Goal: Ask a question: Seek information or help from site administrators or community

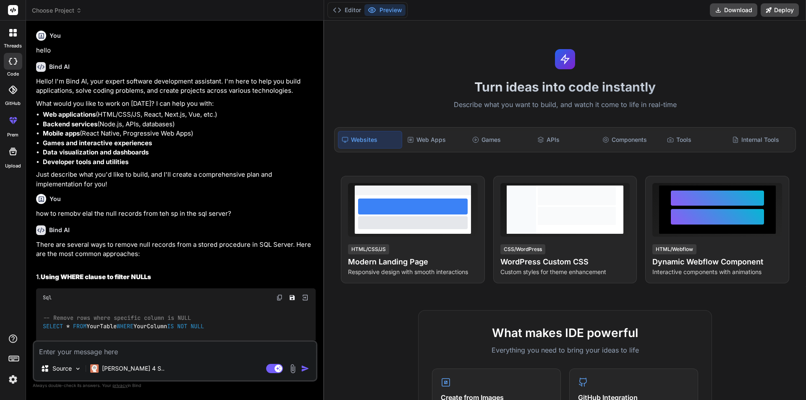
scroll to position [2809, 0]
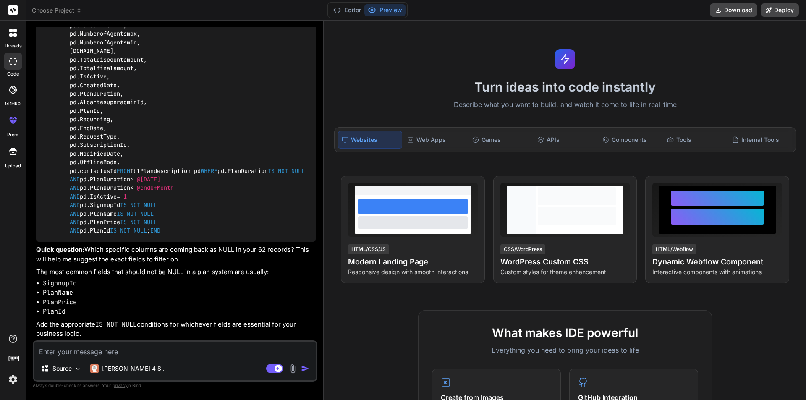
click at [162, 353] on textarea at bounding box center [175, 349] width 282 height 15
paste textarea "CREATE PROCEDURE sp_GetExpiringPlans AS BEGIN DECLARE @[DATE] DATE = GETDATE();…"
type textarea "CREATE PROCEDURE sp_GetExpiringPlans AS BEGIN DECLARE @[DATE] DATE = GETDATE();…"
type textarea "x"
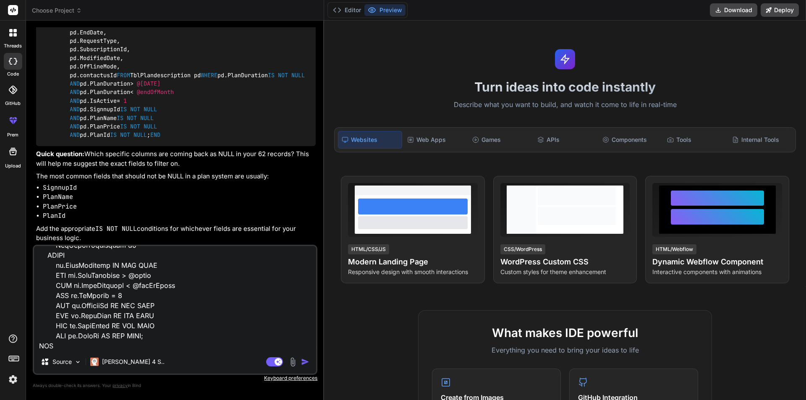
type textarea "x"
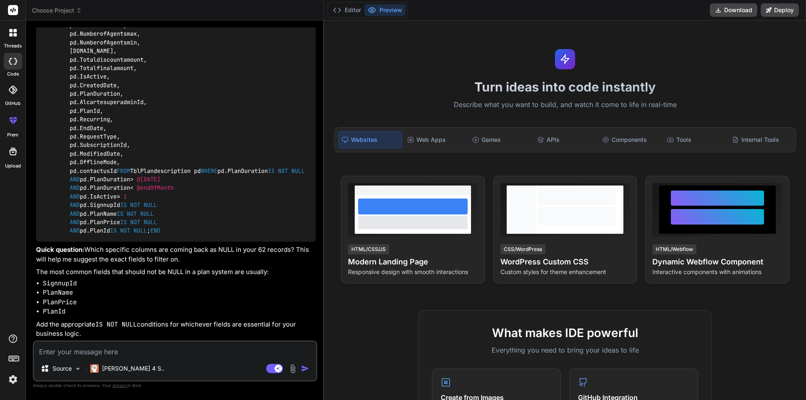
scroll to position [0, 0]
click at [126, 351] on textarea at bounding box center [175, 349] width 282 height 15
paste textarea "select * from TblPlandescription where AlcartesuperadminId is not 0 and Signnup…"
type textarea "select * from TblPlandescription where AlcartesuperadminId is not 0 and Signnup…"
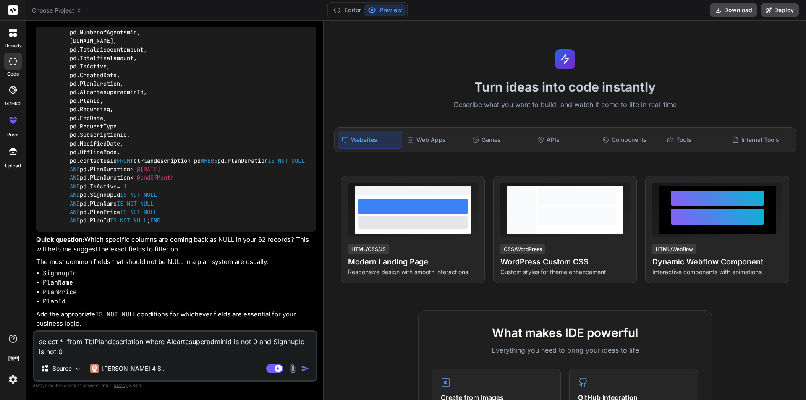
type textarea "x"
type textarea "select * from TblPlandescription where AlcartesuperadminId is not 0 and Signnup…"
type textarea "x"
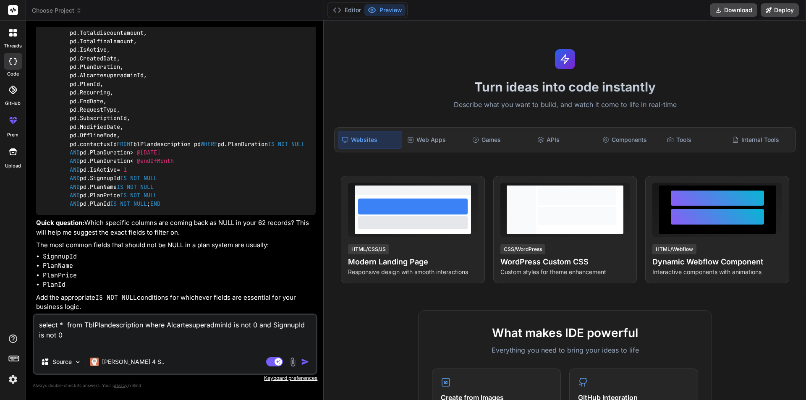
type textarea "select * from TblPlandescription where AlcartesuperadminId is not 0 and Signnup…"
type textarea "x"
type textarea "select * from TblPlandescription where AlcartesuperadminId is not 0 and Signnup…"
type textarea "x"
type textarea "select * from TblPlandescription where AlcartesuperadminId is not 0 and Signnup…"
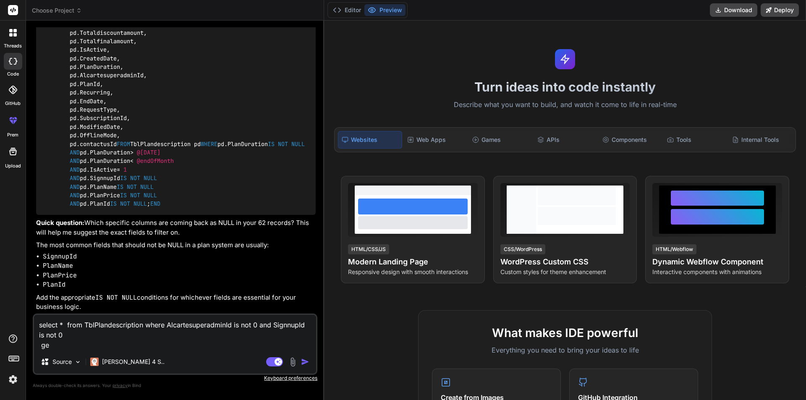
type textarea "x"
type textarea "select * from TblPlandescription where AlcartesuperadminId is not 0 and Signnup…"
type textarea "x"
type textarea "select * from TblPlandescription where AlcartesuperadminId is not 0 and Signnup…"
type textarea "x"
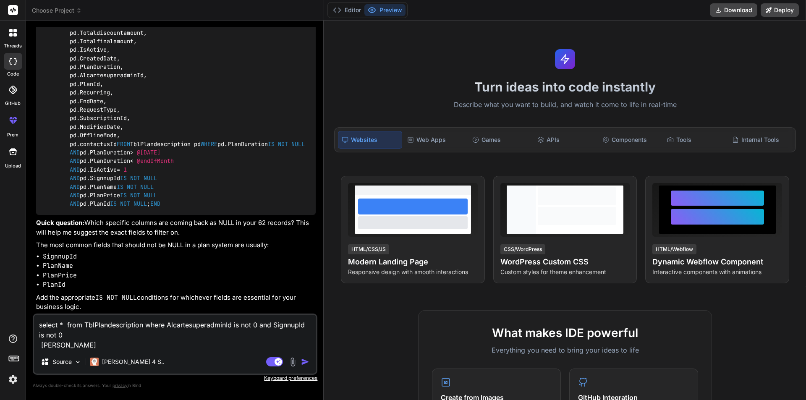
type textarea "select * from TblPlandescription where AlcartesuperadminId is not 0 and Signnup…"
type textarea "x"
type textarea "select * from TblPlandescription where AlcartesuperadminId is not 0 and Signnup…"
type textarea "x"
type textarea "select * from TblPlandescription where AlcartesuperadminId is not 0 and Signnup…"
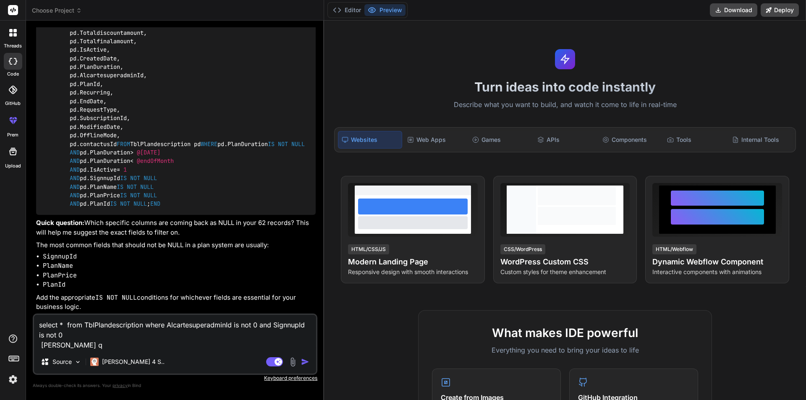
type textarea "x"
type textarea "select * from TblPlandescription where AlcartesuperadminId is not 0 and Signnup…"
type textarea "x"
type textarea "select * from TblPlandescription where AlcartesuperadminId is not 0 and Signnup…"
type textarea "x"
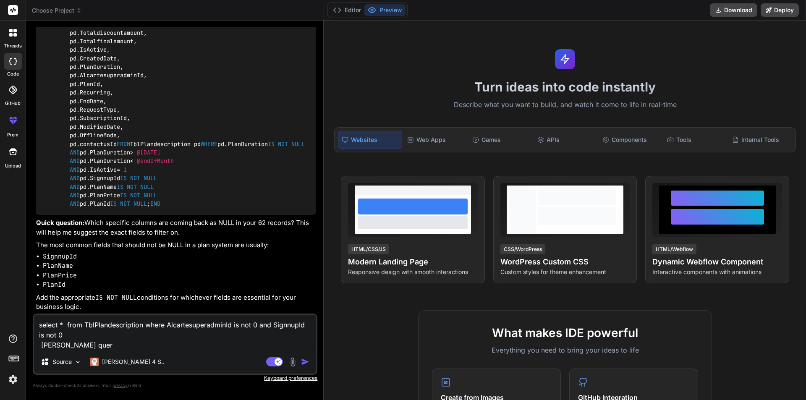
type textarea "select * from TblPlandescription where AlcartesuperadminId is not 0 and Signnup…"
type textarea "x"
type textarea "select * from TblPlandescription where AlcartesuperadminId is not 0 and Signnup…"
type textarea "x"
type textarea "select * from TblPlandescription where AlcartesuperadminId is not 0 and Signnup…"
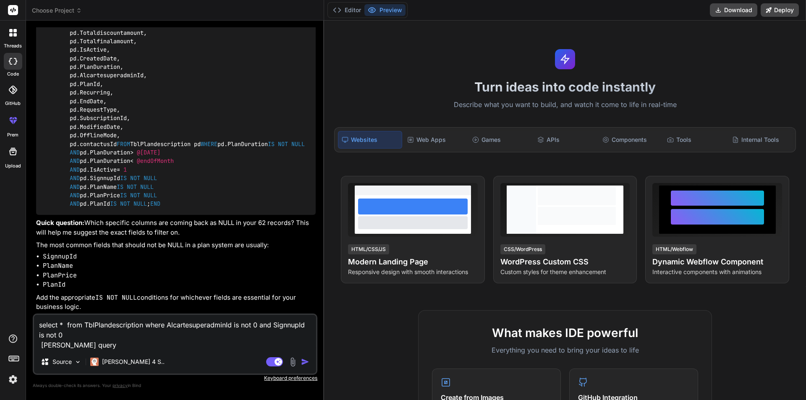
type textarea "x"
type textarea "select * from TblPlandescription where AlcartesuperadminId is not 0 and Signnup…"
type textarea "x"
type textarea "select * from TblPlandescription where AlcartesuperadminId is not 0 and Signnup…"
type textarea "x"
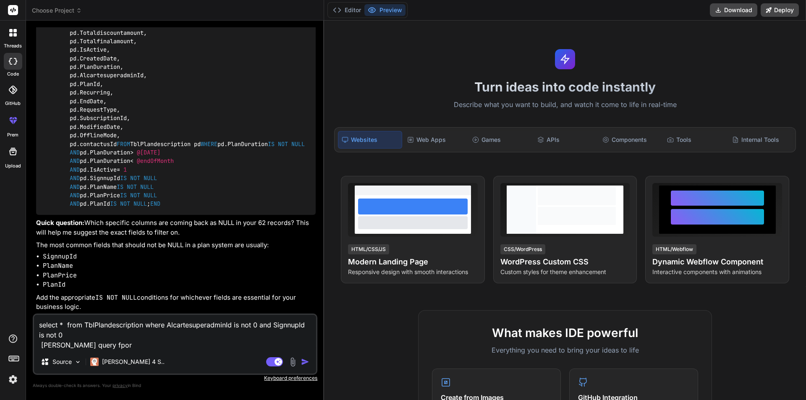
type textarea "select * from TblPlandescription where AlcartesuperadminId is not 0 and Signnup…"
type textarea "x"
type textarea "select * from TblPlandescription where AlcartesuperadminId is not 0 and Signnup…"
type textarea "x"
type textarea "select * from TblPlandescription where AlcartesuperadminId is not 0 and Signnup…"
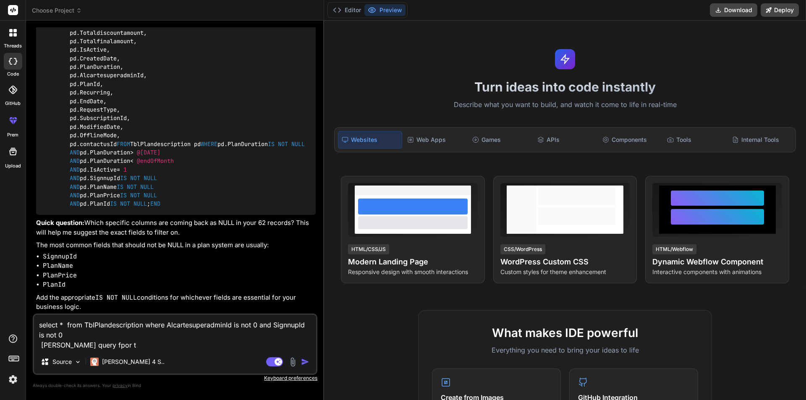
type textarea "x"
type textarea "select * from TblPlandescription where AlcartesuperadminId is not 0 and Signnup…"
type textarea "x"
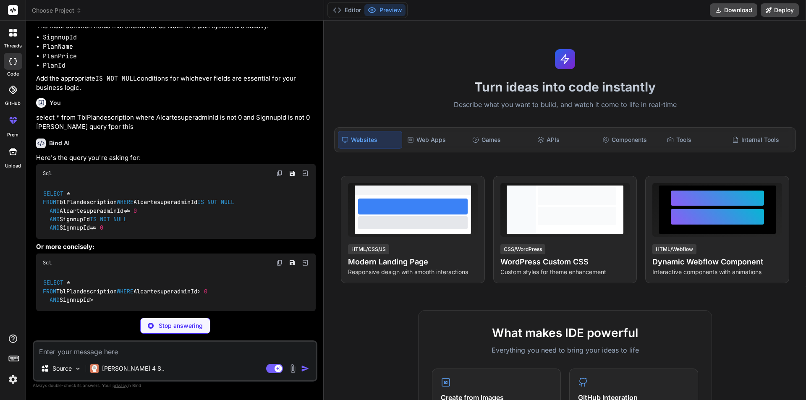
scroll to position [3325, 0]
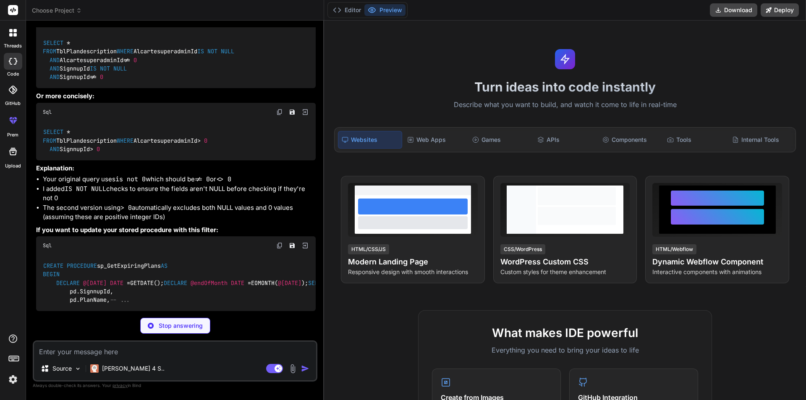
click at [280, 26] on img at bounding box center [279, 22] width 7 height 7
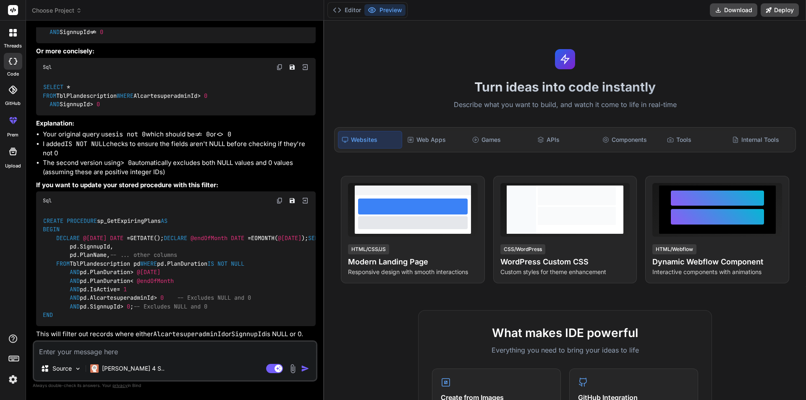
type textarea "x"
click at [165, 354] on textarea at bounding box center [175, 349] width 282 height 15
paste textarea "I waqna to fins the recoprds from the tblplandescrpiption tabele wher ethe sing…"
type textarea "I waqna to fins the recoprds from the tblplandescrpiption tabele wher ethe sing…"
type textarea "x"
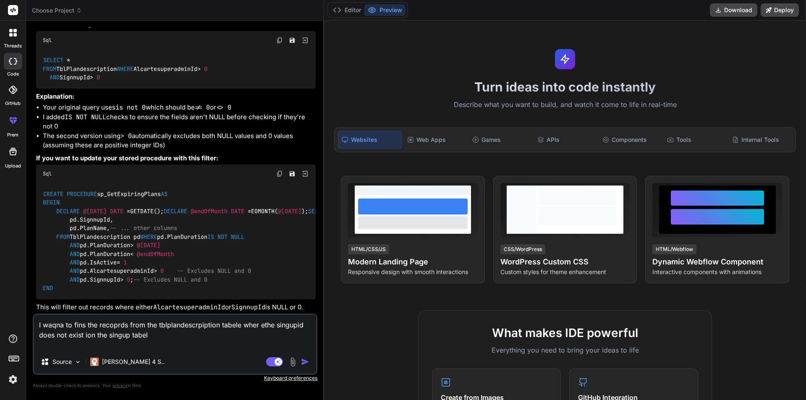
type textarea "I waqna to fins the recoprds from the tblplandescrpiption tabele wher ethe sing…"
click at [303, 360] on img "button" at bounding box center [305, 362] width 8 height 8
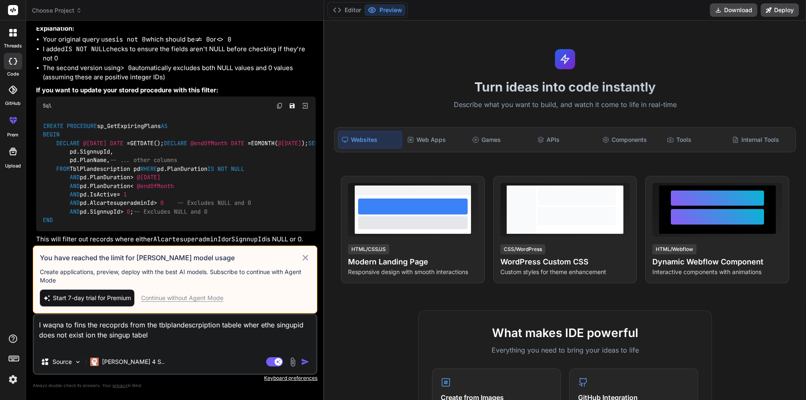
click at [307, 259] on icon at bounding box center [305, 257] width 5 height 5
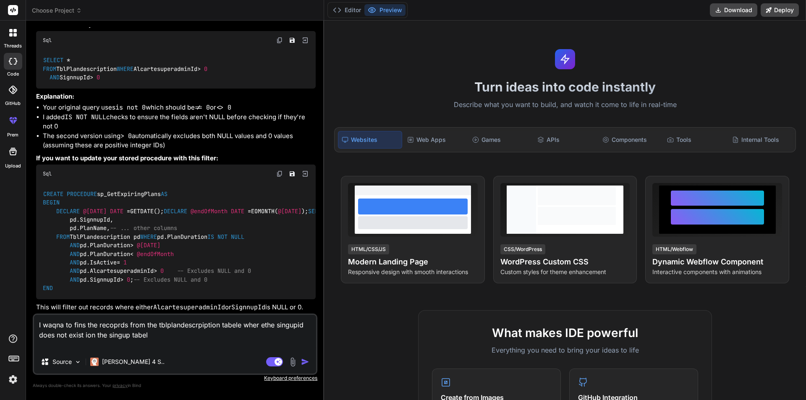
click at [307, 361] on img "button" at bounding box center [305, 362] width 8 height 8
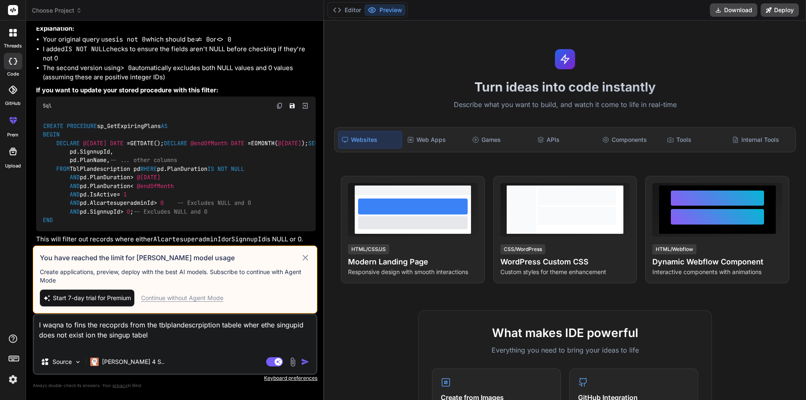
click at [190, 295] on div "Continue without Agent Mode" at bounding box center [182, 298] width 82 height 8
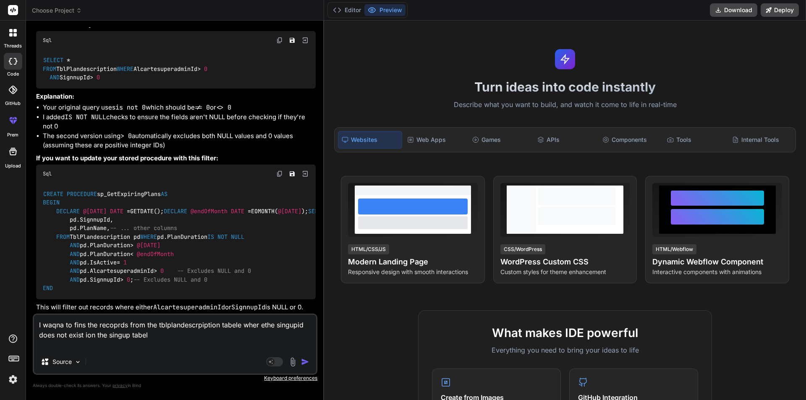
click at [303, 362] on img "button" at bounding box center [305, 362] width 8 height 8
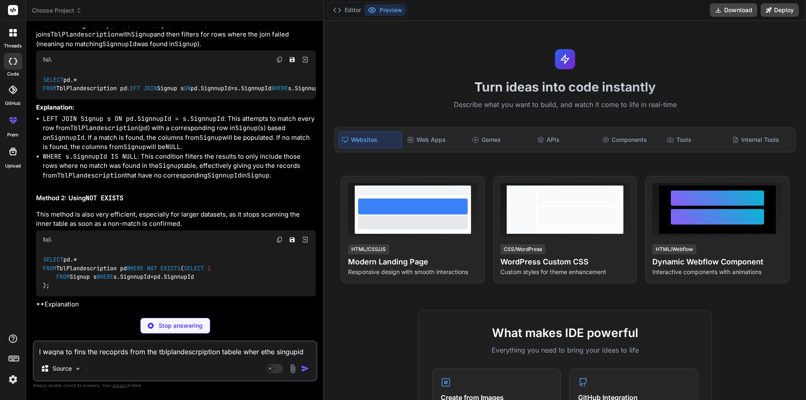
scroll to position [4072, 0]
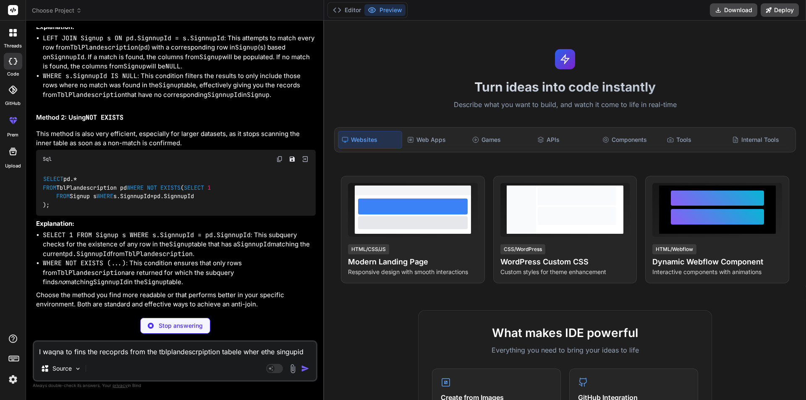
type textarea "x"
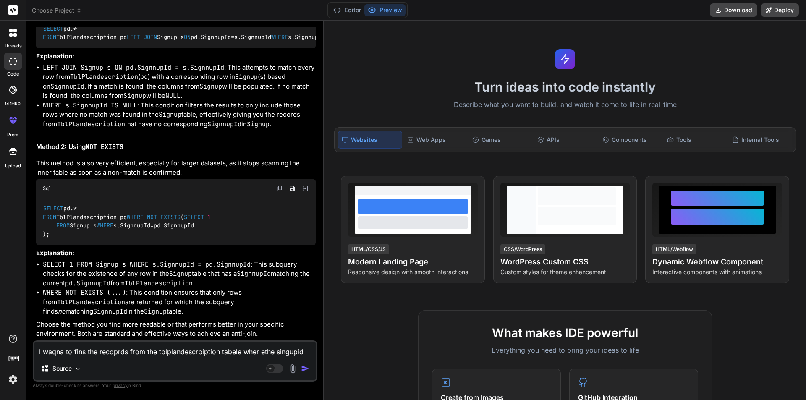
click at [281, 12] on img at bounding box center [279, 8] width 7 height 7
click at [187, 246] on div "SELECT pd. * FROM TblPlandescription pd WHERE NOT EXISTS ( SELECT 1 FROM Signup…" at bounding box center [176, 222] width 280 height 48
click at [68, 349] on textarea "I waqna to fins the recoprds from the tblplandescrpiption tabele wher ethe sing…" at bounding box center [175, 349] width 282 height 15
paste textarea "select * from TblPlandescription left join Singup on TblPlandescription.Signnup…"
type textarea "select * from TblPlandescription left join Singup on TblPlandescription.Signnup…"
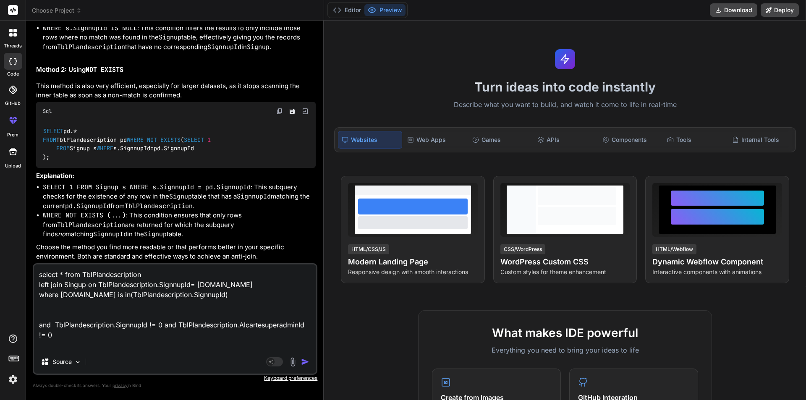
type textarea "x"
type textarea "select * from TblPlandescription left join Singup on TblPlandescription.Signnup…"
type textarea "x"
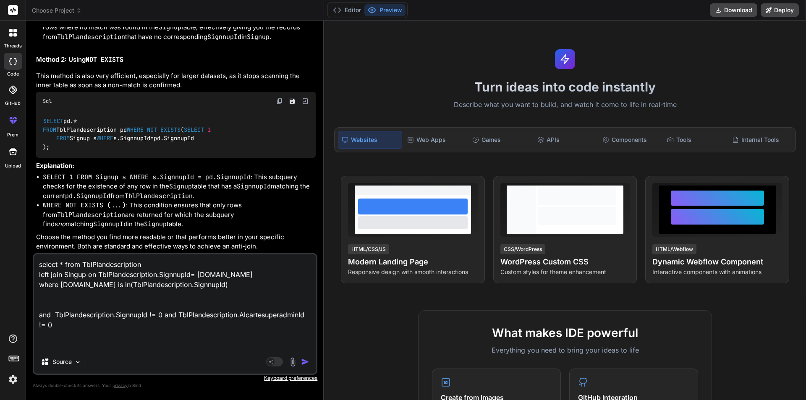
type textarea "select * from TblPlandescription left join Singup on TblPlandescription.Signnup…"
type textarea "x"
type textarea "select * from TblPlandescription left join Singup on TblPlandescription.Signnup…"
type textarea "x"
type textarea "select * from TblPlandescription left join Singup on TblPlandescription.Signnup…"
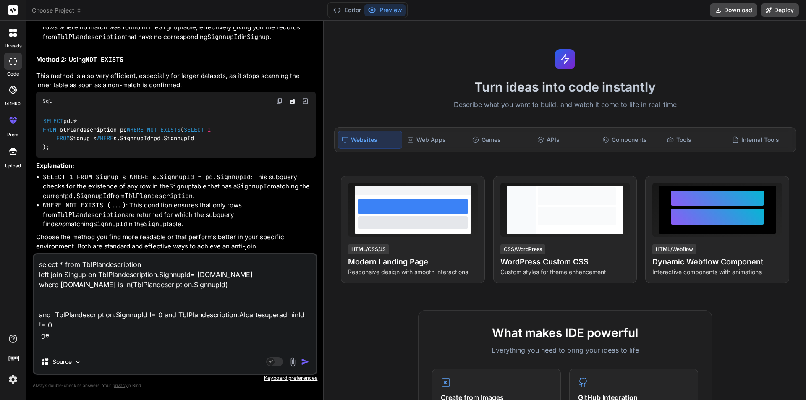
type textarea "x"
type textarea "select * from TblPlandescription left join Singup on TblPlandescription.Signnup…"
type textarea "x"
type textarea "select * from TblPlandescription left join Singup on TblPlandescription.Signnup…"
type textarea "x"
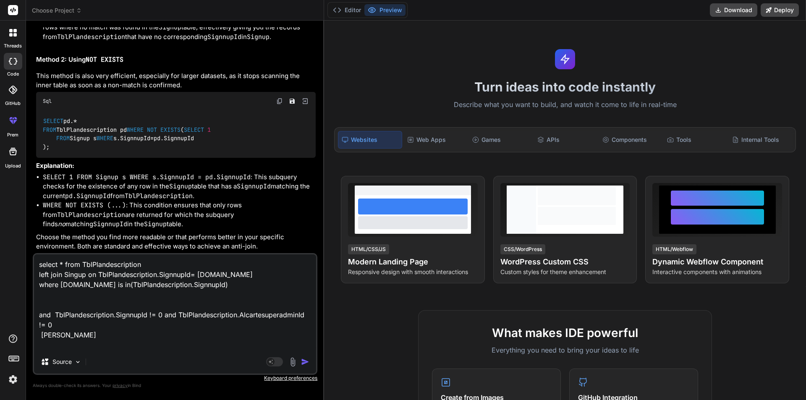
type textarea "select * from TblPlandescription left join Singup on TblPlandescription.Signnup…"
type textarea "x"
type textarea "select * from TblPlandescription left join Singup on TblPlandescription.Signnup…"
type textarea "x"
type textarea "select * from TblPlandescription left join Singup on TblPlandescription.Signnup…"
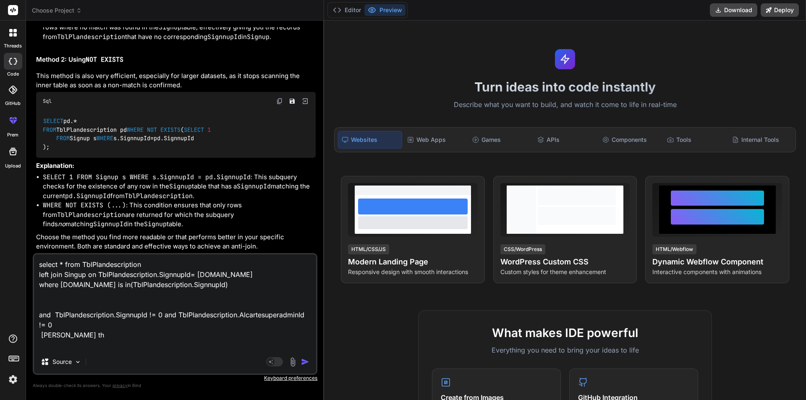
type textarea "x"
type textarea "select * from TblPlandescription left join Singup on TblPlandescription.Signnup…"
type textarea "x"
type textarea "select * from TblPlandescription left join Singup on TblPlandescription.Signnup…"
type textarea "x"
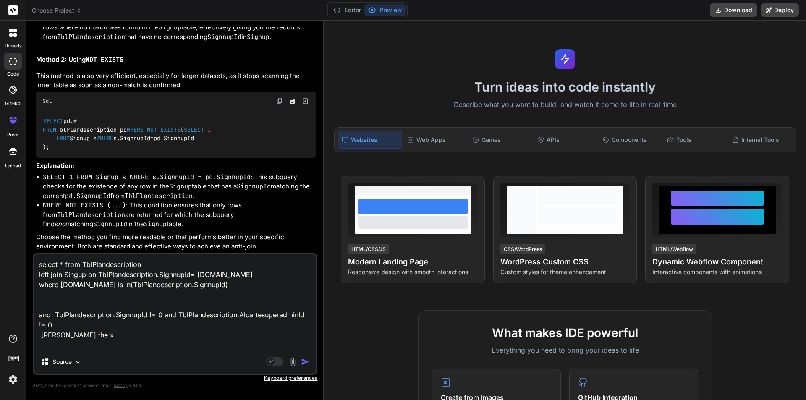
type textarea "select * from TblPlandescription left join Singup on TblPlandescription.Signnup…"
type textarea "x"
type textarea "select * from TblPlandescription left join Singup on TblPlandescription.Signnup…"
type textarea "x"
type textarea "select * from TblPlandescription left join Singup on TblPlandescription.Signnup…"
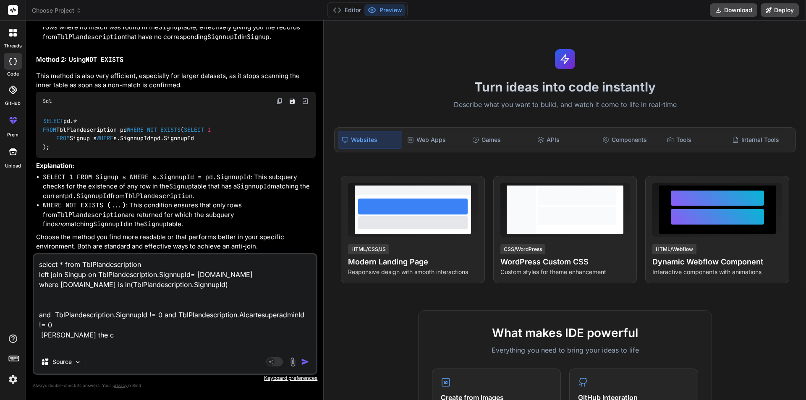
type textarea "x"
type textarea "select * from TblPlandescription left join Singup on TblPlandescription.Signnup…"
type textarea "x"
type textarea "select * from TblPlandescription left join Singup on TblPlandescription.Signnup…"
type textarea "x"
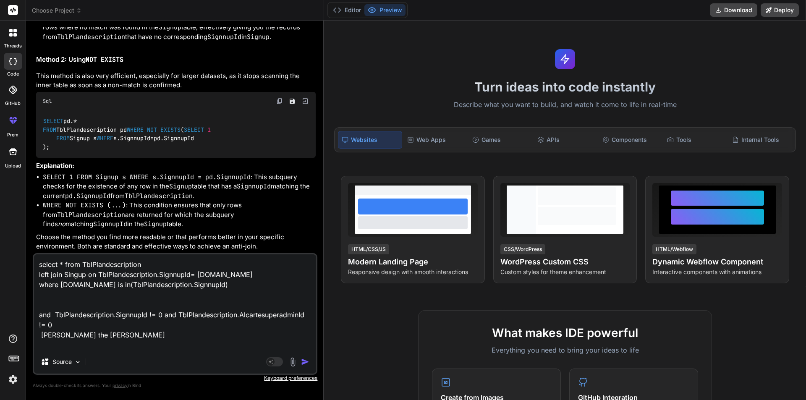
type textarea "select * from TblPlandescription left join Singup on TblPlandescription.Signnup…"
type textarea "x"
type textarea "select * from TblPlandescription left join Singup on TblPlandescription.Signnup…"
type textarea "x"
type textarea "select * from TblPlandescription left join Singup on TblPlandescription.Signnup…"
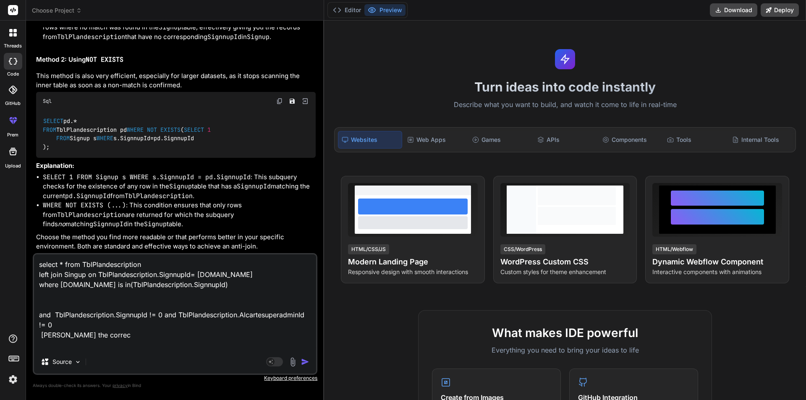
type textarea "x"
type textarea "select * from TblPlandescription left join Singup on TblPlandescription.Signnup…"
type textarea "x"
type textarea "select * from TblPlandescription left join Singup on TblPlandescription.Signnup…"
type textarea "x"
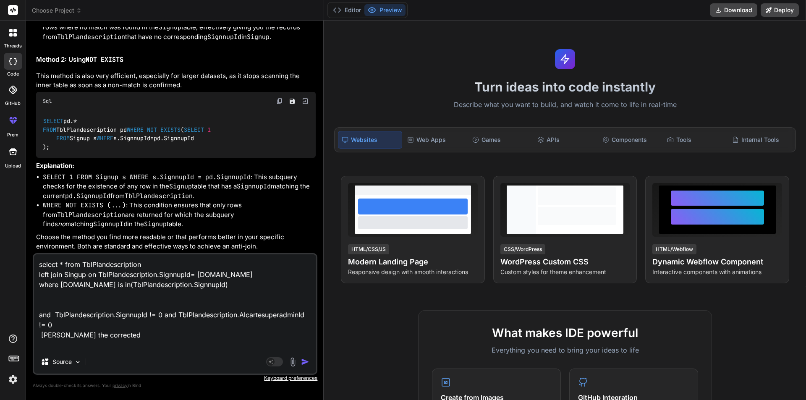
type textarea "select * from TblPlandescription left join Singup on TblPlandescription.Signnup…"
type textarea "x"
type textarea "select * from TblPlandescription left join Singup on TblPlandescription.Signnup…"
type textarea "x"
type textarea "select * from TblPlandescription left join Singup on TblPlandescription.Signnup…"
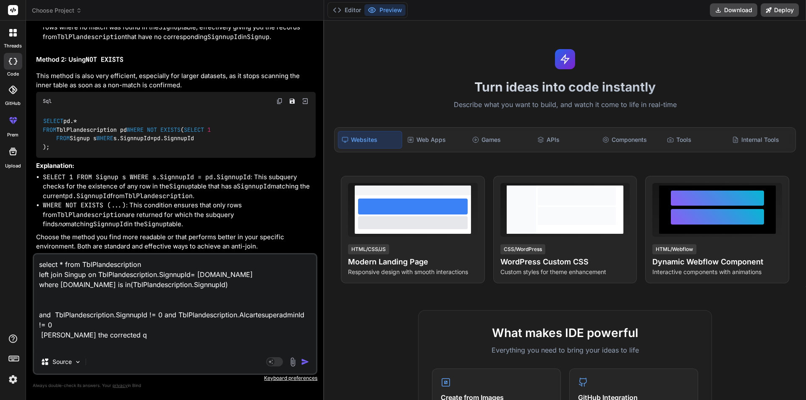
type textarea "x"
type textarea "select * from TblPlandescription left join Singup on TblPlandescription.Signnup…"
type textarea "x"
type textarea "select * from TblPlandescription left join Singup on TblPlandescription.Signnup…"
type textarea "x"
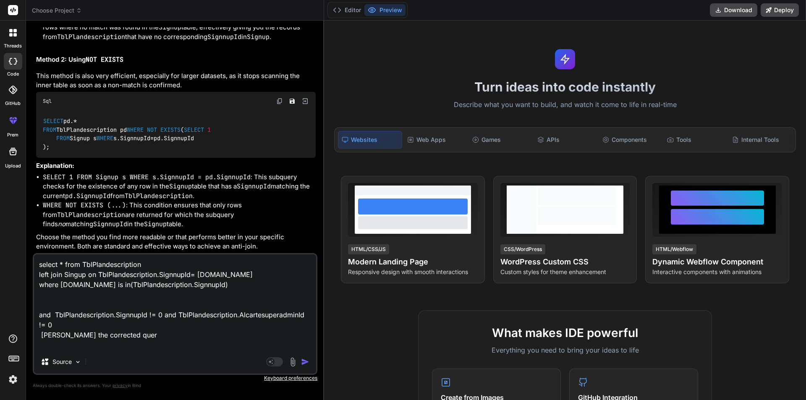
type textarea "select * from TblPlandescription left join Singup on TblPlandescription.Signnup…"
type textarea "x"
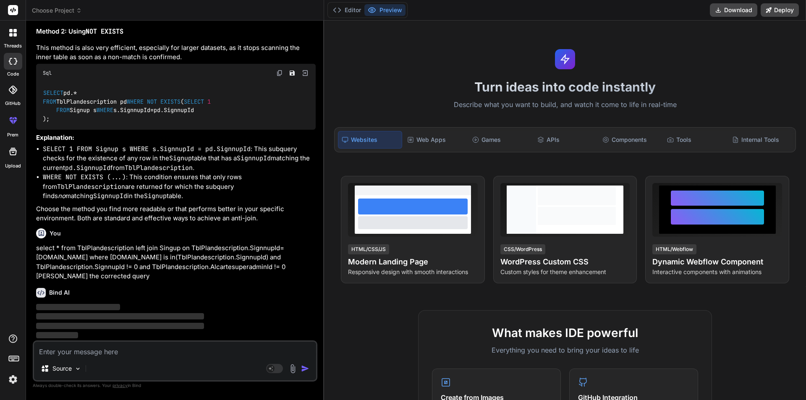
scroll to position [4331, 0]
click at [160, 297] on div "Bind AI" at bounding box center [176, 293] width 280 height 10
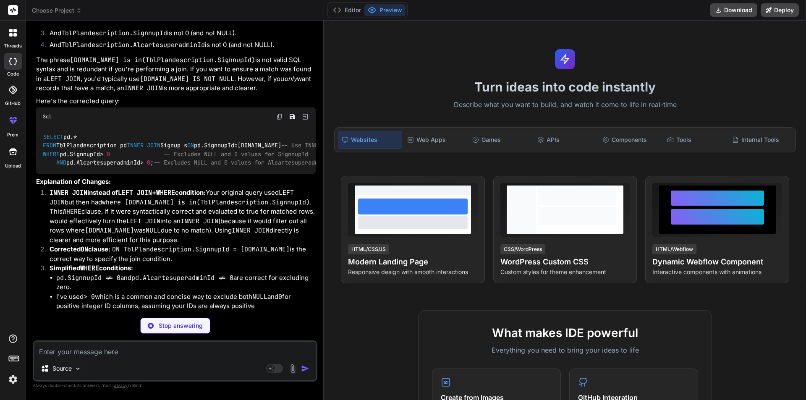
type textarea "x"
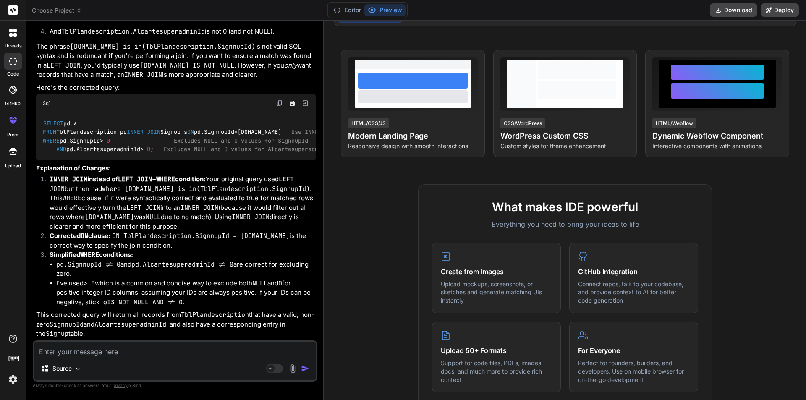
scroll to position [4707, 0]
click at [279, 100] on img at bounding box center [279, 103] width 7 height 7
click at [202, 356] on textarea at bounding box center [175, 349] width 282 height 15
paste textarea "SELECT pd.* FROM TblPlandescription pd INNER JOIN Singup s ON pd.SignnupId = [D…"
type textarea "SELECT pd.* FROM TblPlandescription pd INNER JOIN Singup s ON pd.SignnupId = [D…"
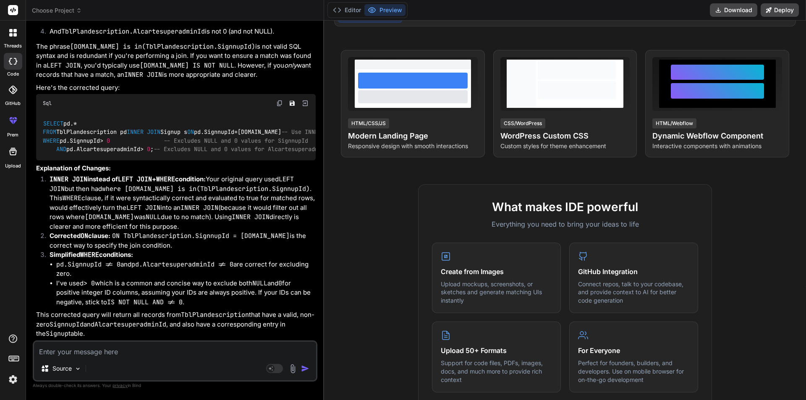
type textarea "x"
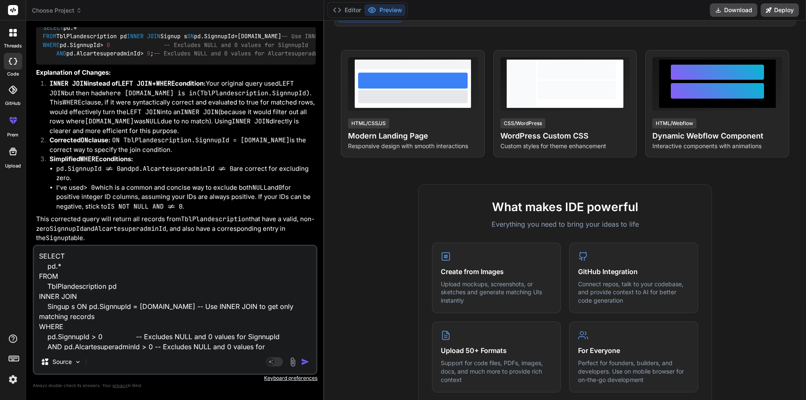
scroll to position [11, 0]
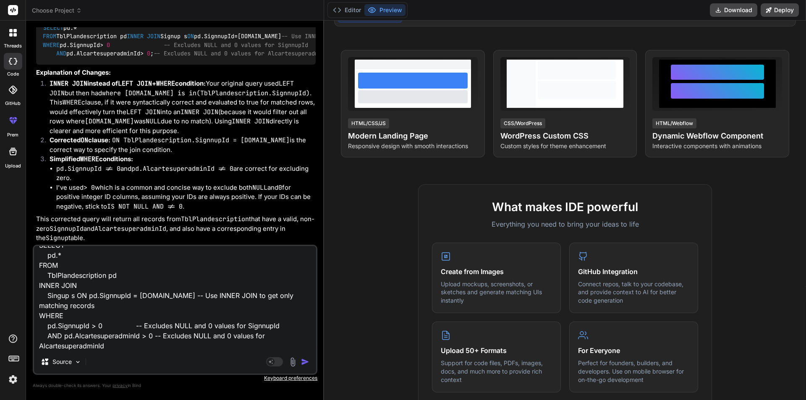
type textarea "SELECT pd.* FROM TblPlandescription pd INNER JOIN Singup s ON pd.SignnupId = [D…"
click at [304, 364] on img "button" at bounding box center [305, 362] width 8 height 8
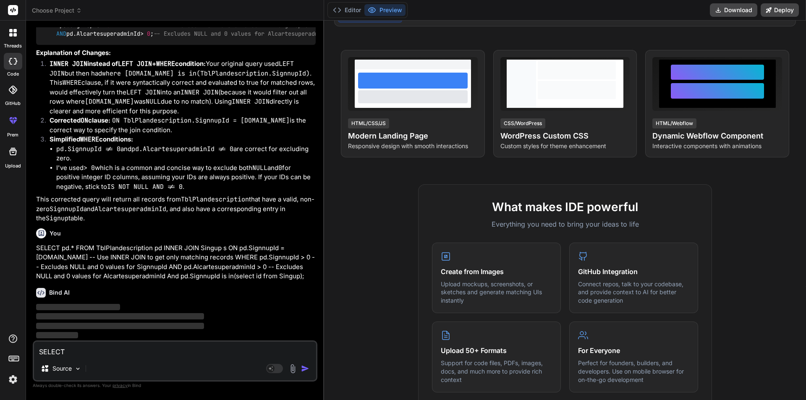
scroll to position [4822, 0]
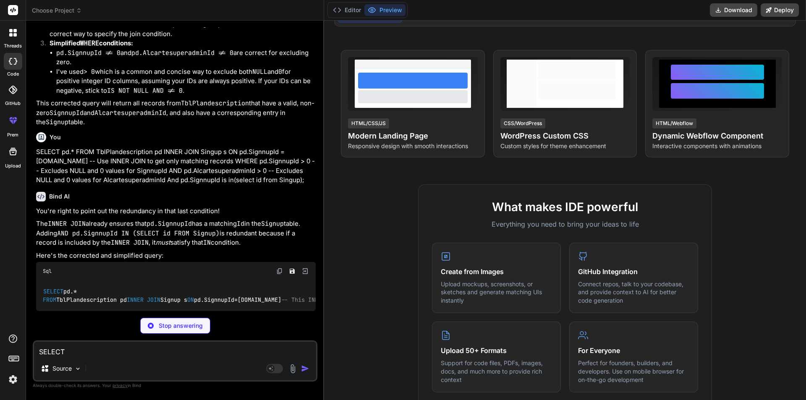
type textarea "x"
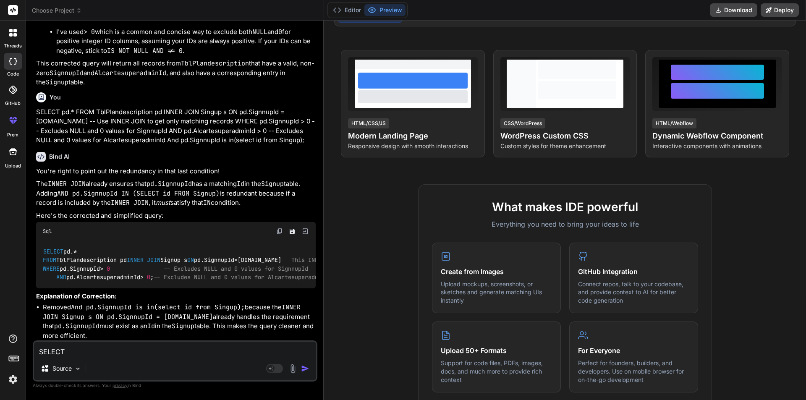
scroll to position [5003, 0]
click at [170, 308] on code "And pd.SignnupId is in(select id from Singup);" at bounding box center [158, 307] width 174 height 8
click at [203, 311] on code "And pd.SignnupId is in(select id from Singup);" at bounding box center [158, 307] width 174 height 8
click at [201, 310] on code "And pd.SignnupId is in(select id from Singup);" at bounding box center [158, 307] width 174 height 8
click at [107, 322] on li "Removed And pd.SignnupId is in(select id from Singup); because the INNER JOIN S…" at bounding box center [179, 322] width 273 height 38
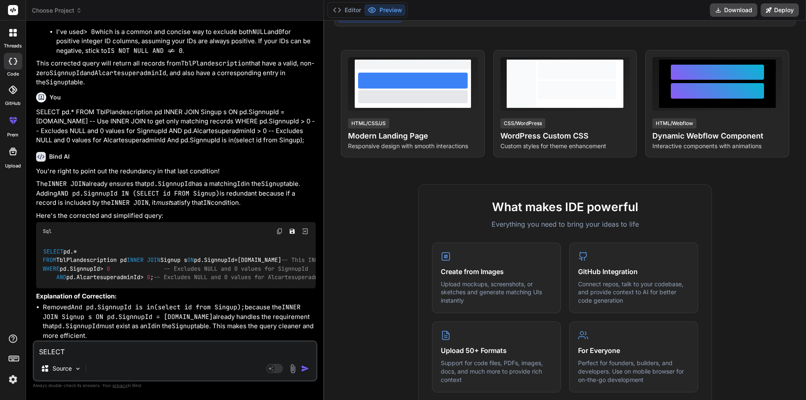
click at [97, 321] on code "INNER JOIN Signup s ON pd.SignnupId = [DOMAIN_NAME]" at bounding box center [172, 312] width 258 height 18
click at [105, 351] on textarea "SELECT pd.* FROM TblPlandescription pd INNER JOIN Singup s ON pd.SignnupId = [D…" at bounding box center [175, 349] width 282 height 15
click at [100, 357] on div "SELECT pd.* FROM TblPlandescription pd INNER JOIN Singup s ON pd.SignnupId = [D…" at bounding box center [175, 361] width 285 height 41
click at [100, 356] on textarea "SELECT pd.* FROM TblPlandescription pd INNER JOIN Singup s ON pd.SignnupId = [D…" at bounding box center [175, 349] width 282 height 15
paste textarea "SELECT pd.* FROM TblPlandescription pd INNER JOIN Singup s ON pd.SignnupId = [D…"
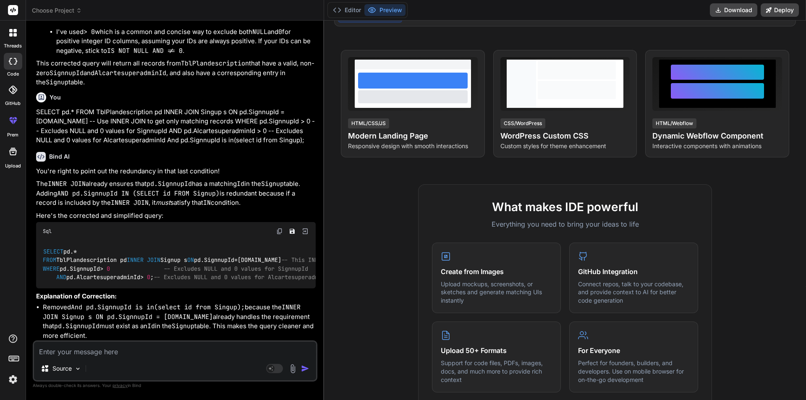
type textarea "SELECT pd.* FROM TblPlandescription pd INNER JOIN Singup s ON pd.SignnupId = [D…"
type textarea "x"
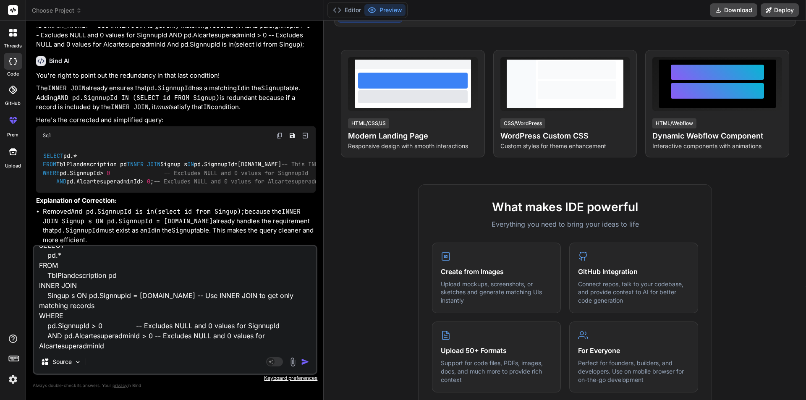
type textarea "SELECT pd.* FROM TblPlandescription pd INNER JOIN Singup s ON pd.SignnupId = [D…"
click at [305, 362] on img "button" at bounding box center [305, 362] width 8 height 8
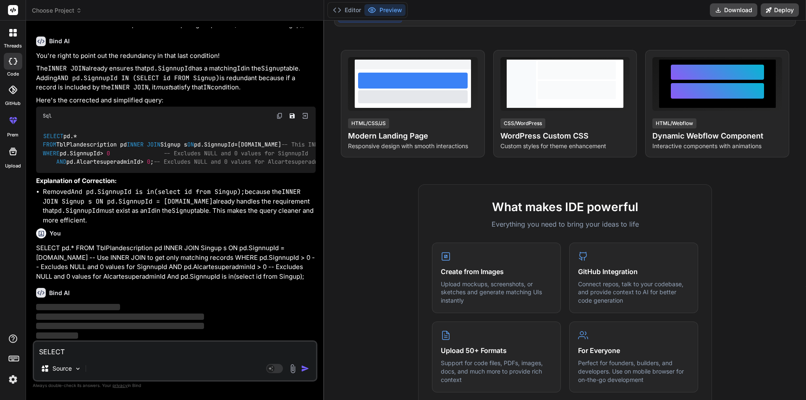
scroll to position [5119, 0]
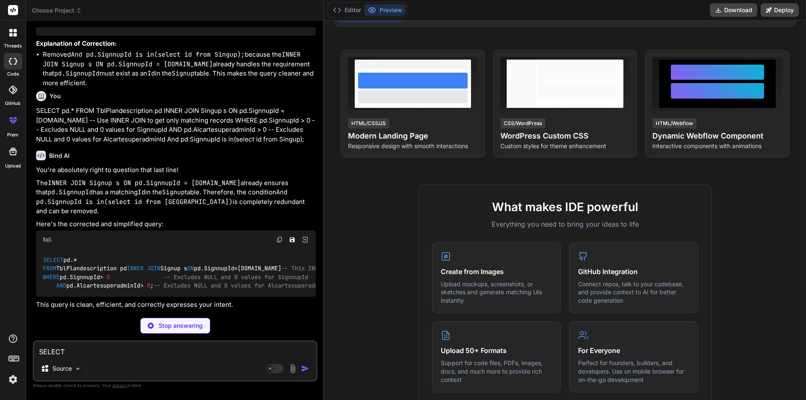
type textarea "x"
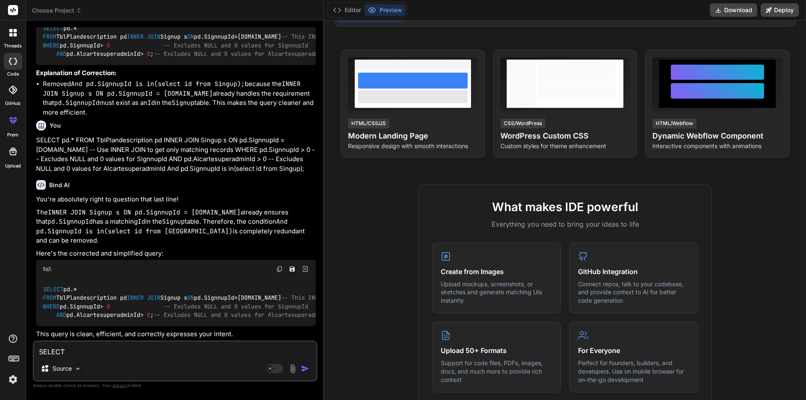
click at [144, 351] on textarea "SELECT pd.* FROM TblPlandescription pd INNER JOIN Singup s ON pd.SignnupId = [D…" at bounding box center [175, 349] width 282 height 15
type textarea "b"
type textarea "x"
type textarea "bu"
type textarea "x"
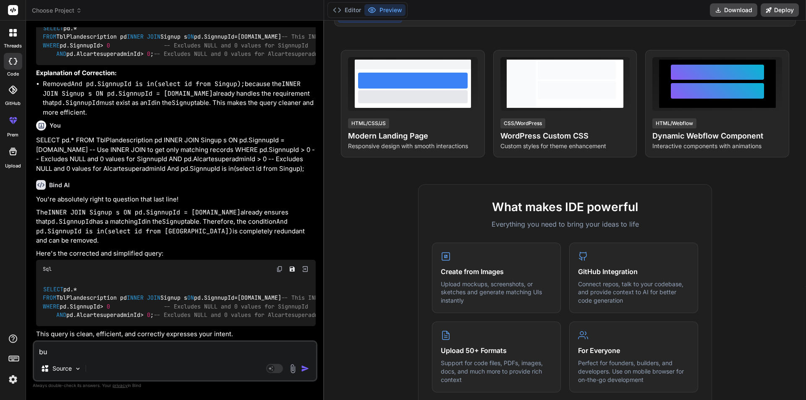
type textarea "but"
type textarea "x"
type textarea "but"
type textarea "x"
type textarea "but a"
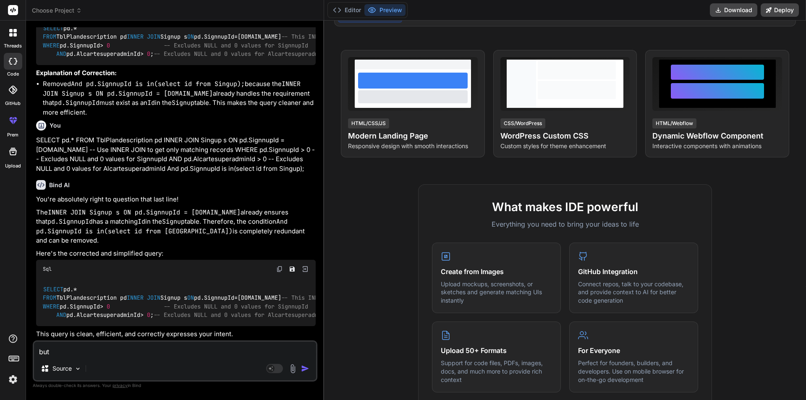
type textarea "x"
type textarea "but af"
type textarea "x"
type textarea "but aft"
type textarea "x"
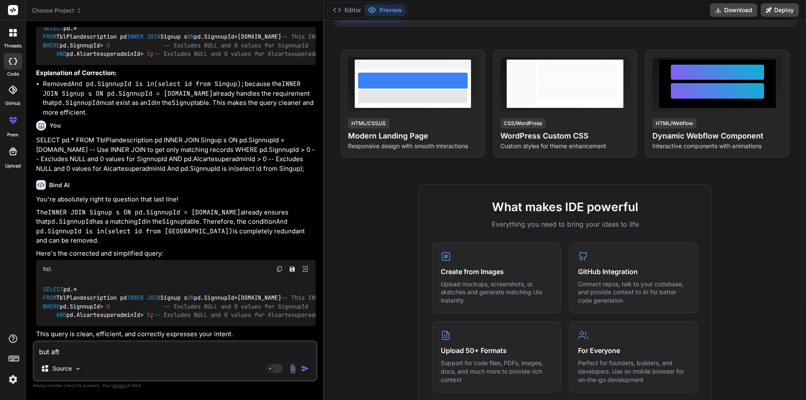
type textarea "but aftr"
type textarea "x"
type textarea "but aftre"
type textarea "x"
type textarea "but aftre"
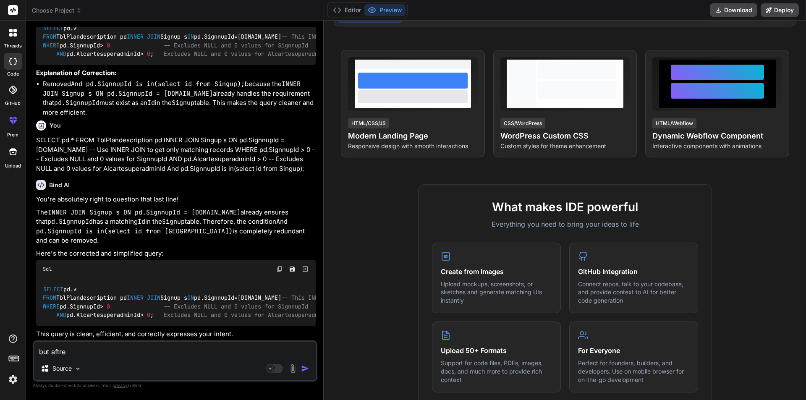
type textarea "x"
type textarea "but aftre g"
type textarea "x"
type textarea "but aftre ge"
type textarea "x"
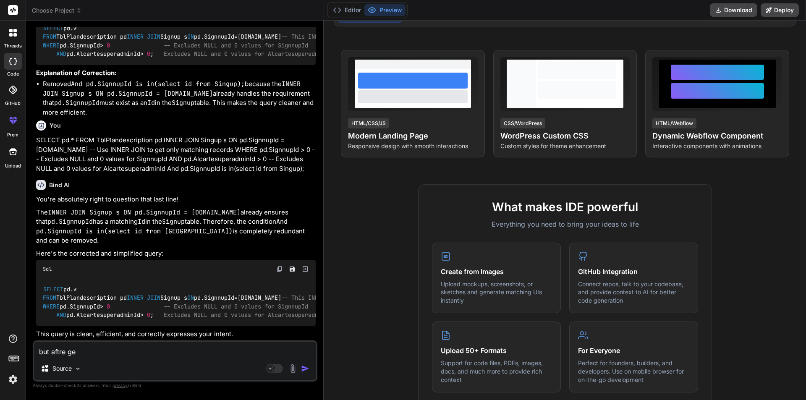
type textarea "but aftre gee"
type textarea "x"
type textarea "but aftre geet"
type textarea "x"
type textarea "but aftre [PERSON_NAME]"
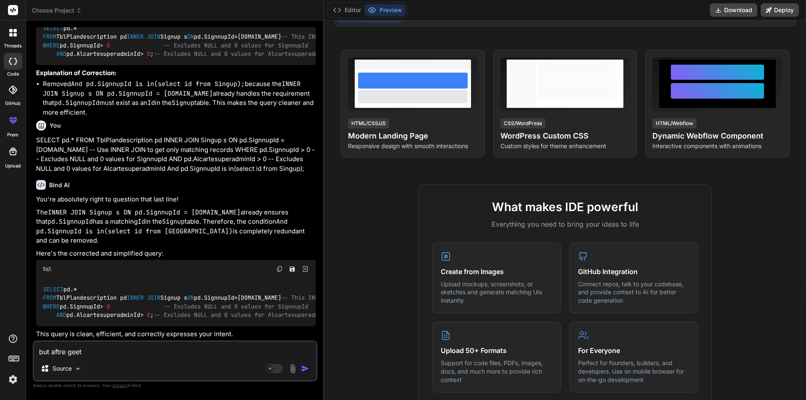
type textarea "x"
type textarea "but aftre [PERSON_NAME]"
type textarea "x"
type textarea "but aftre [PERSON_NAME]"
type textarea "x"
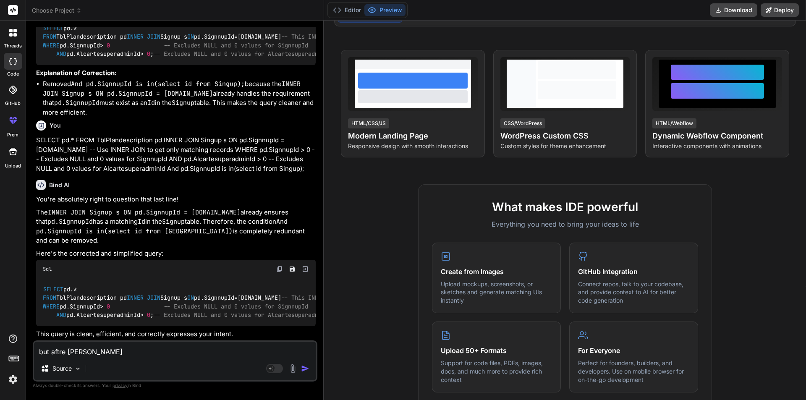
type textarea "but aftre geetingt"
type textarea "x"
type textarea "but aftre geetingth"
type textarea "x"
type textarea "but aftre geetingthe"
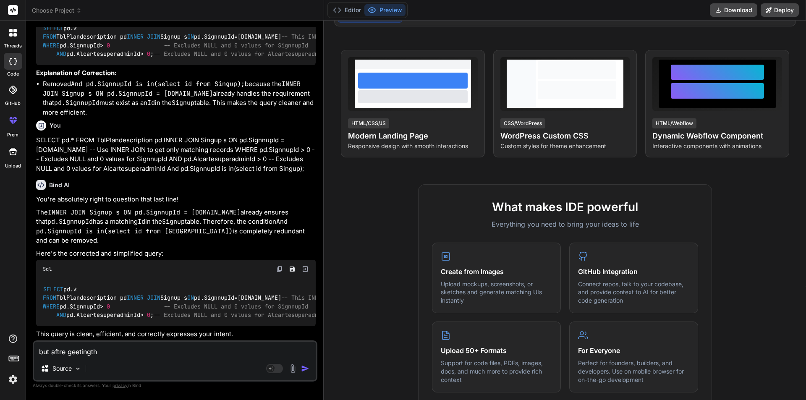
type textarea "x"
type textarea "but aftre geetingthe"
type textarea "x"
type textarea "but aftre geetingthe r"
type textarea "x"
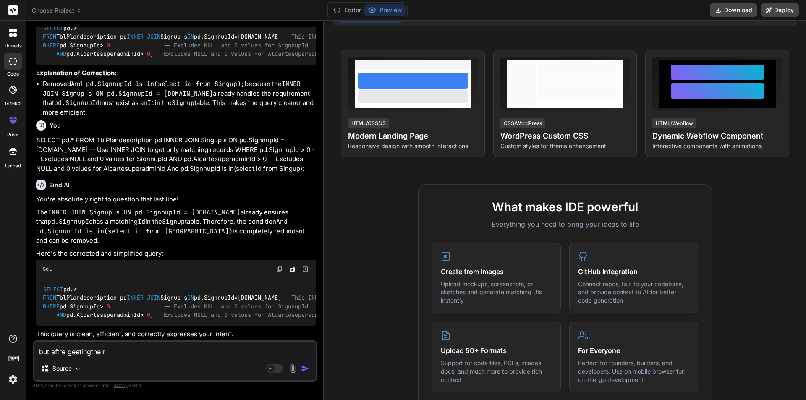
type textarea "but aftre geetingthe re"
type textarea "x"
type textarea "but aftre geetingthe rec"
type textarea "x"
type textarea "but aftre geetingthe reco"
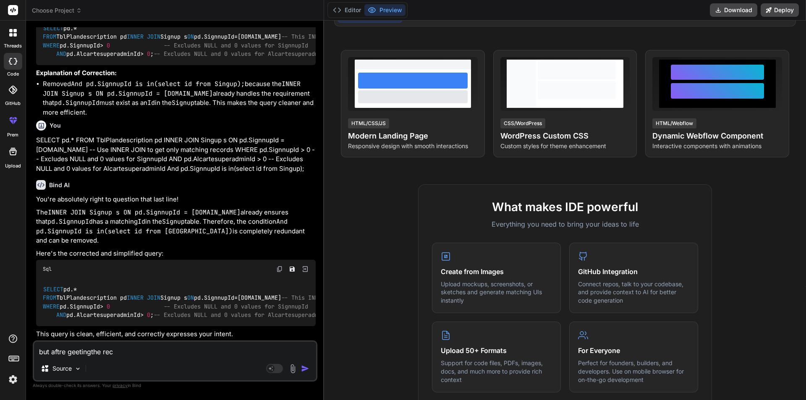
type textarea "x"
type textarea "but aftre geetingthe recor"
type textarea "x"
type textarea "but aftre geetingthe record"
type textarea "x"
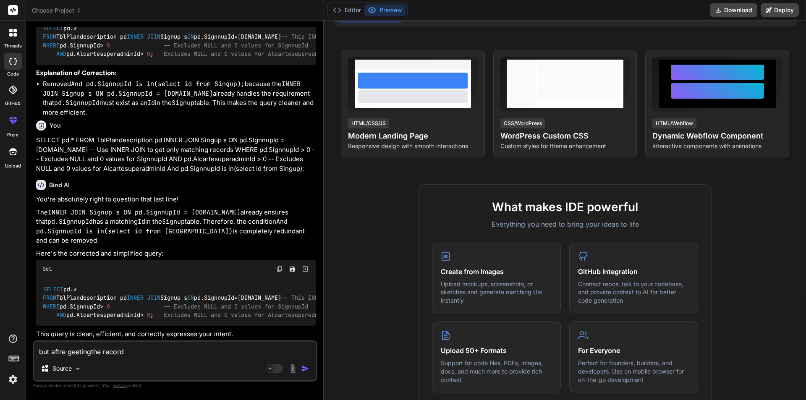
type textarea "but aftre geetingthe records"
type textarea "x"
type textarea "but aftre geetingthe records"
type textarea "x"
type textarea "but aftre geetingthe records f"
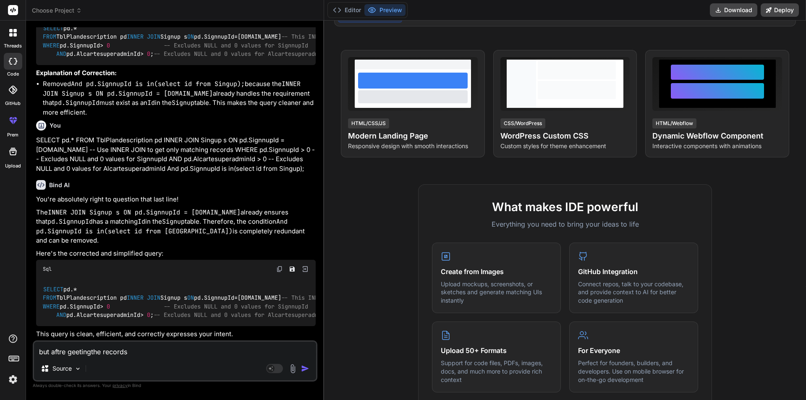
type textarea "x"
type textarea "but aftre geetingthe records fr"
type textarea "x"
type textarea "but aftre geetingthe records fro"
type textarea "x"
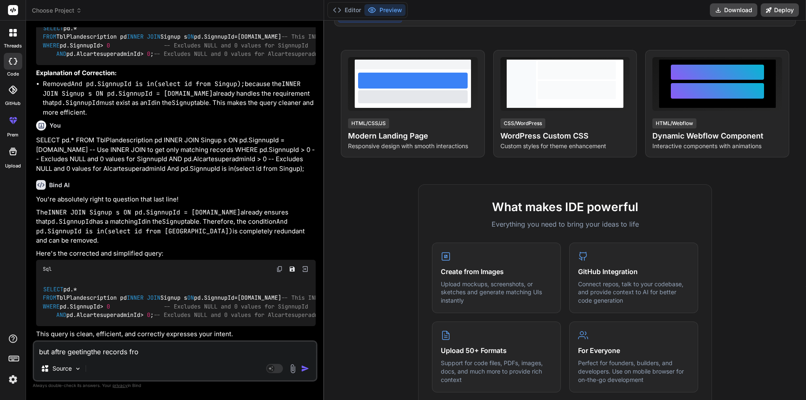
type textarea "but aftre geetingthe records from"
type textarea "x"
type textarea "but aftre geetingthe records from"
type textarea "x"
type textarea "but aftre geetingthe records from t"
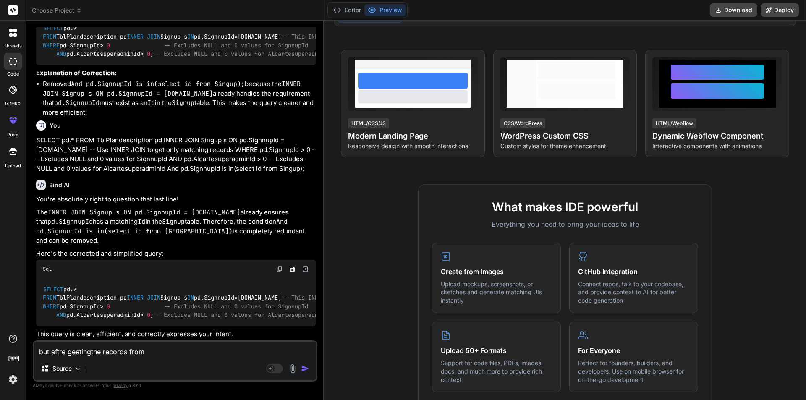
type textarea "x"
type textarea "but aftre geetingthe records from tb"
type textarea "x"
type textarea "but aftre geetingthe records from tbl"
type textarea "x"
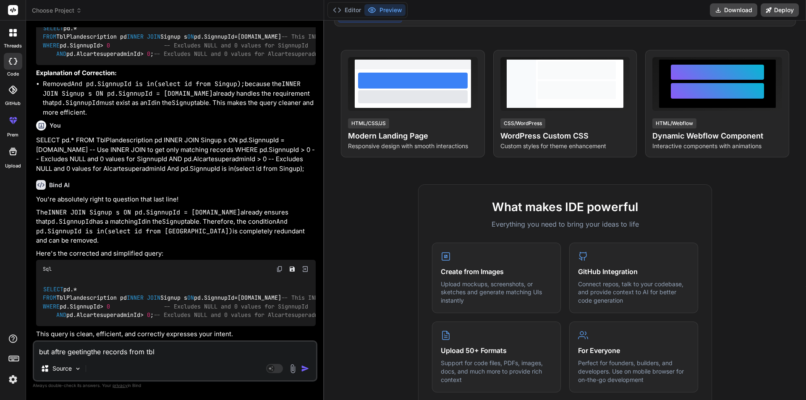
type textarea "but aftre geetingthe records from tblp"
type textarea "x"
type textarea "but aftre geetingthe records from tblpl"
type textarea "x"
type textarea "but aftre geetingthe records from [GEOGRAPHIC_DATA]"
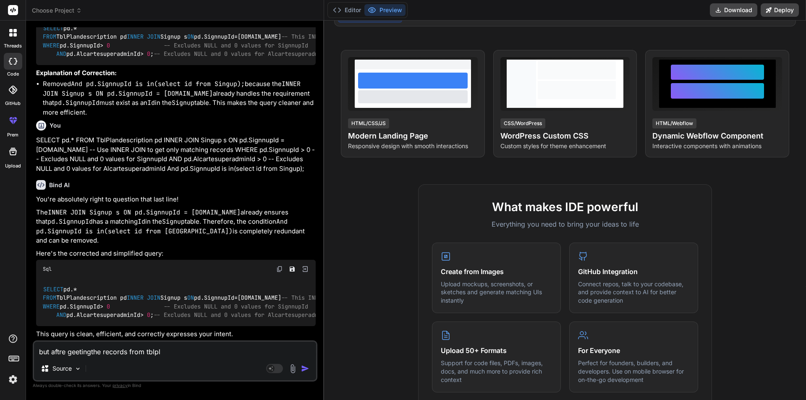
type textarea "x"
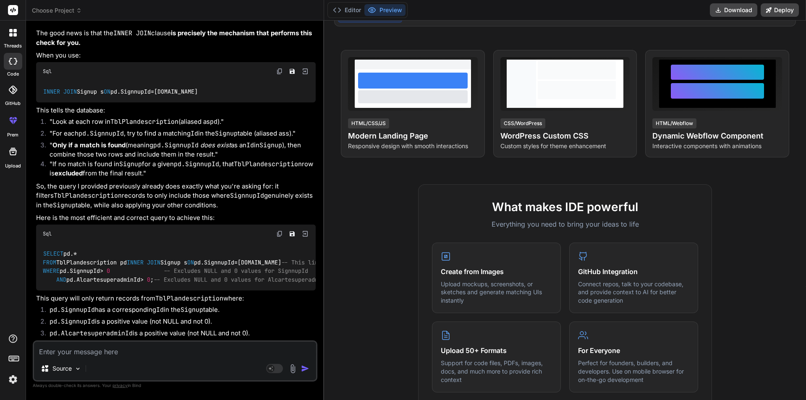
scroll to position [5708, 0]
click at [114, 349] on textarea at bounding box center [175, 349] width 282 height 15
paste textarea "so i have two tables the singupid and the Tblplandescription tabele here the si…"
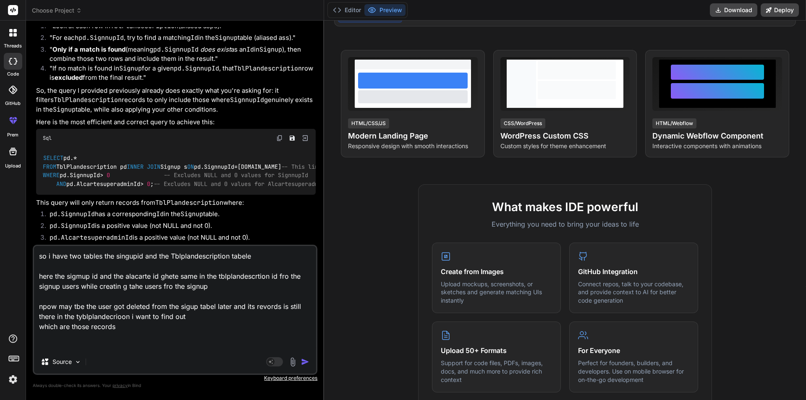
click at [306, 361] on img "button" at bounding box center [305, 362] width 8 height 8
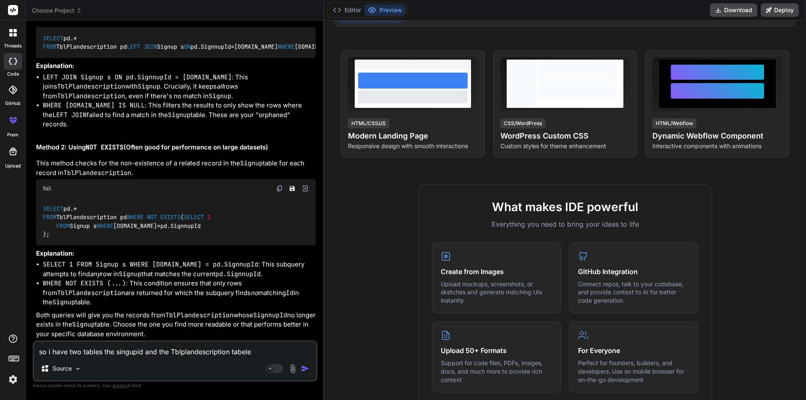
scroll to position [6355, 0]
click at [121, 349] on textarea "so i have two tables the singupid and the Tblplandescription tabele here the si…" at bounding box center [175, 349] width 282 height 15
paste textarea "so i have two tables the singupid and the Tblplandescription tabele here the si…"
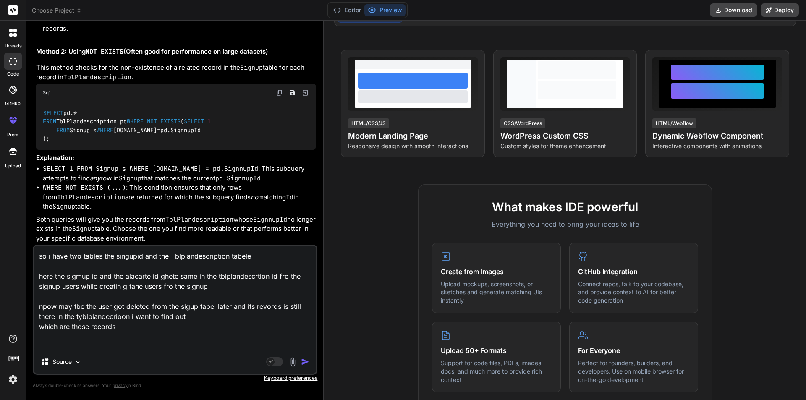
scroll to position [1, 0]
click at [307, 361] on img "button" at bounding box center [305, 362] width 8 height 8
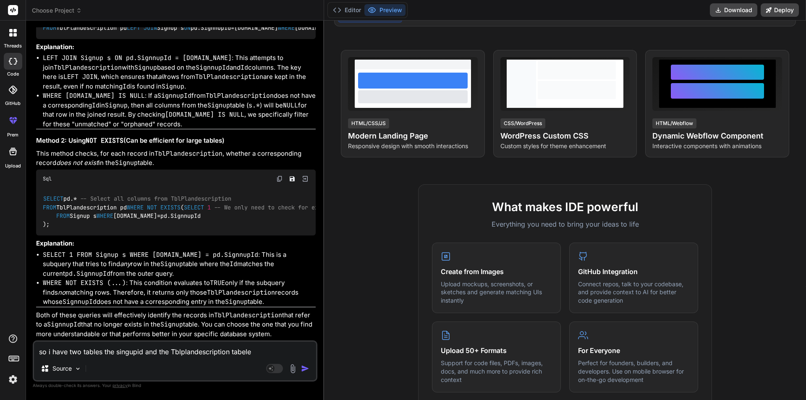
scroll to position [7006, 0]
click at [278, 176] on img at bounding box center [279, 179] width 7 height 7
click at [193, 354] on textarea "so i have two tables the singupid and the Tblplandescription tabele here the si…" at bounding box center [175, 349] width 282 height 15
paste textarea "SELECT pd.* -- Select all columns from TblPlandescription FROM TblPlandescripti…"
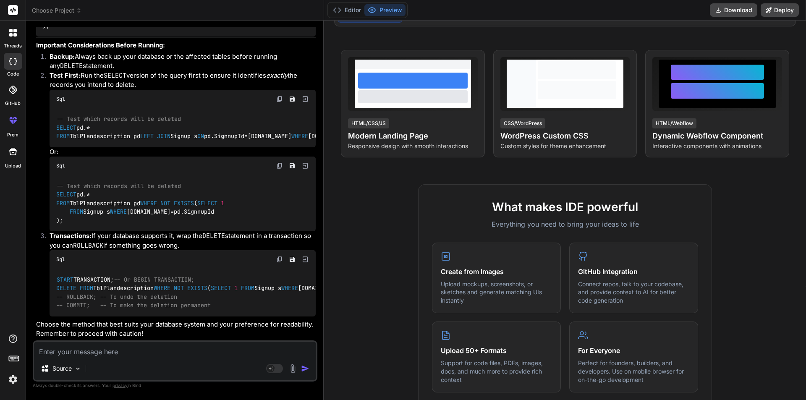
scroll to position [7373, 0]
